Goal: Information Seeking & Learning: Learn about a topic

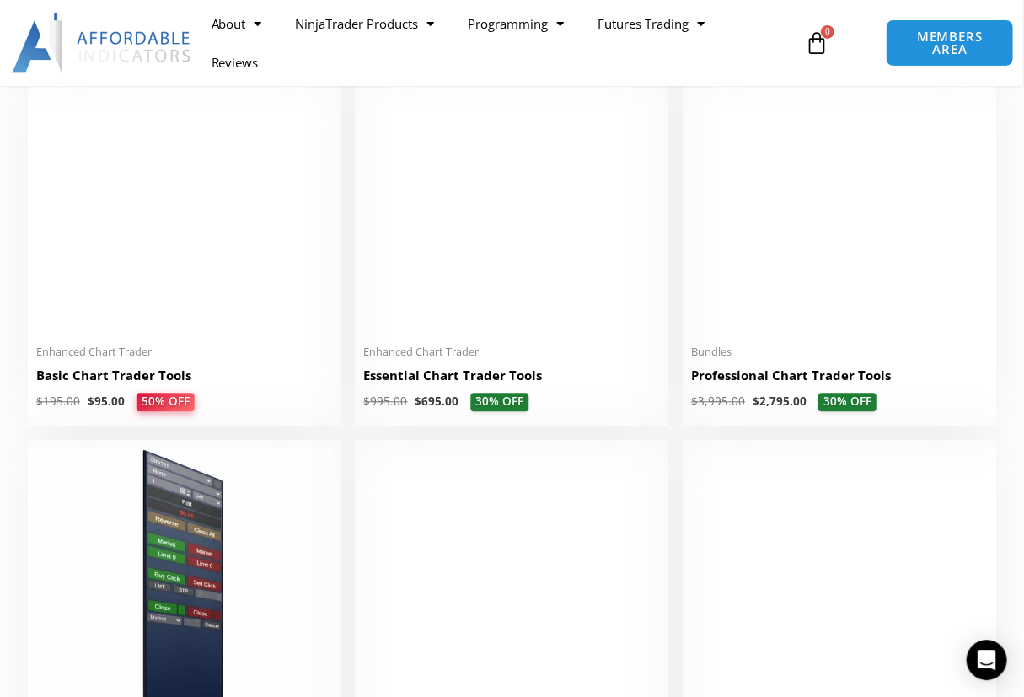
scroll to position [767, 0]
